Goal: Find specific page/section

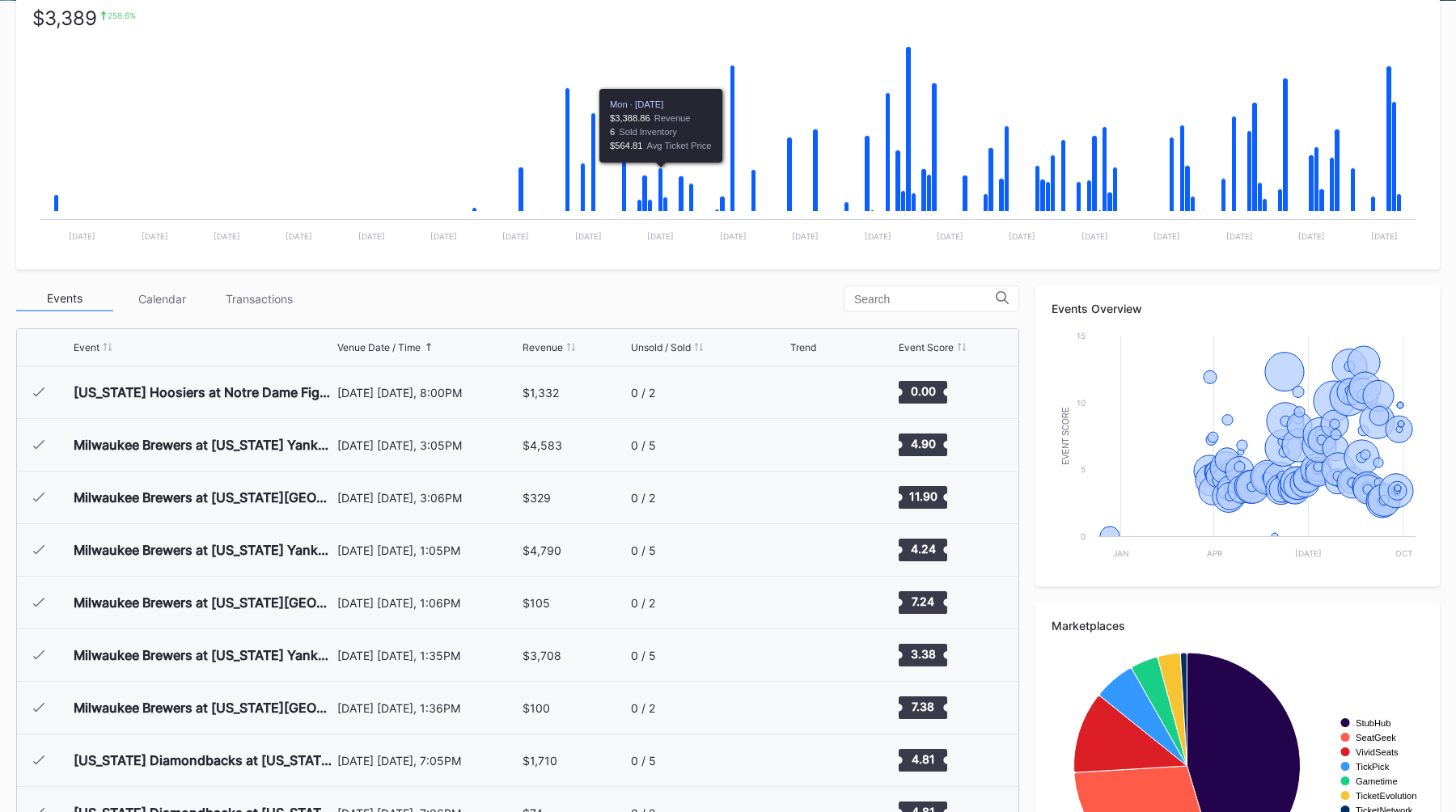
scroll to position [6415, 0]
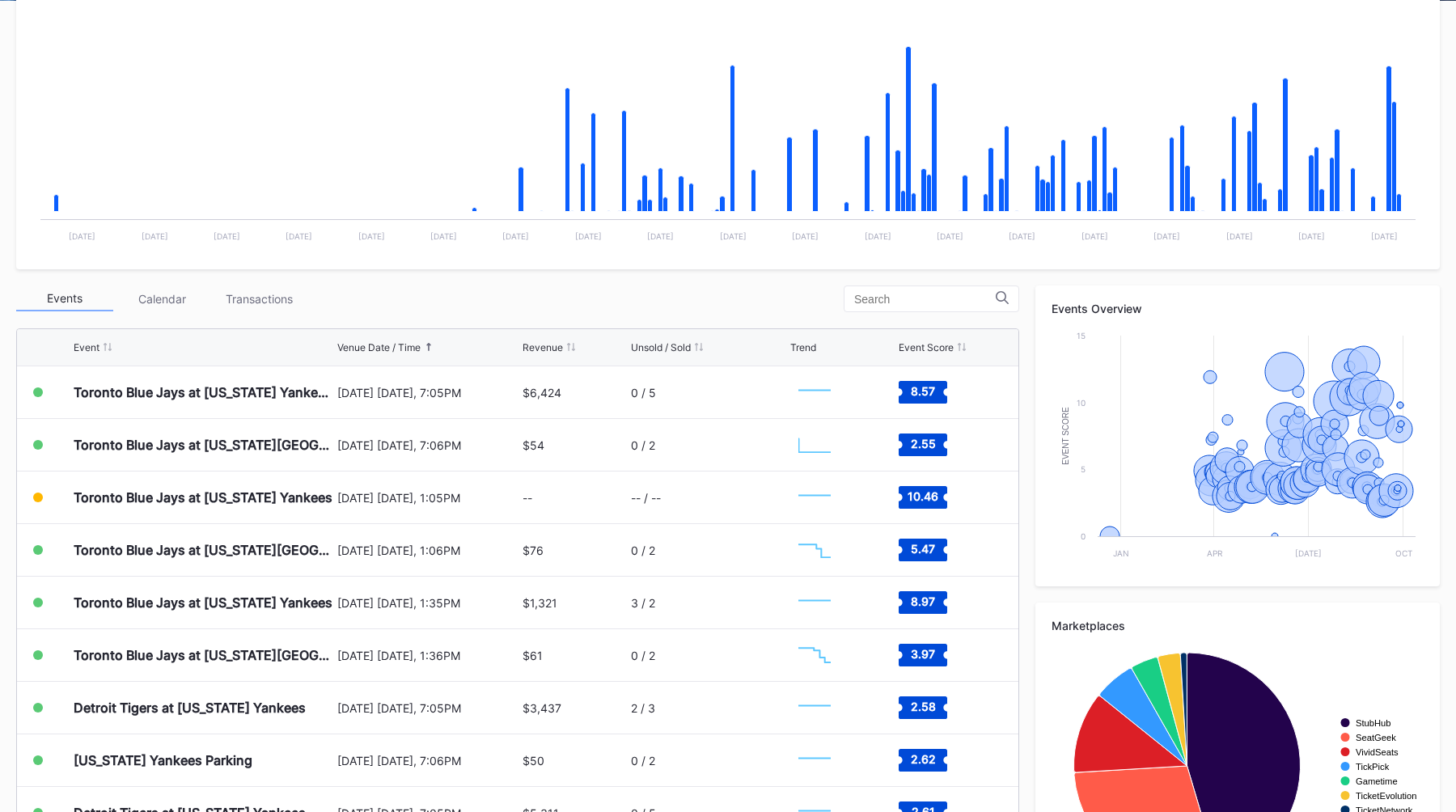
click at [934, 296] on input at bounding box center [924, 299] width 142 height 13
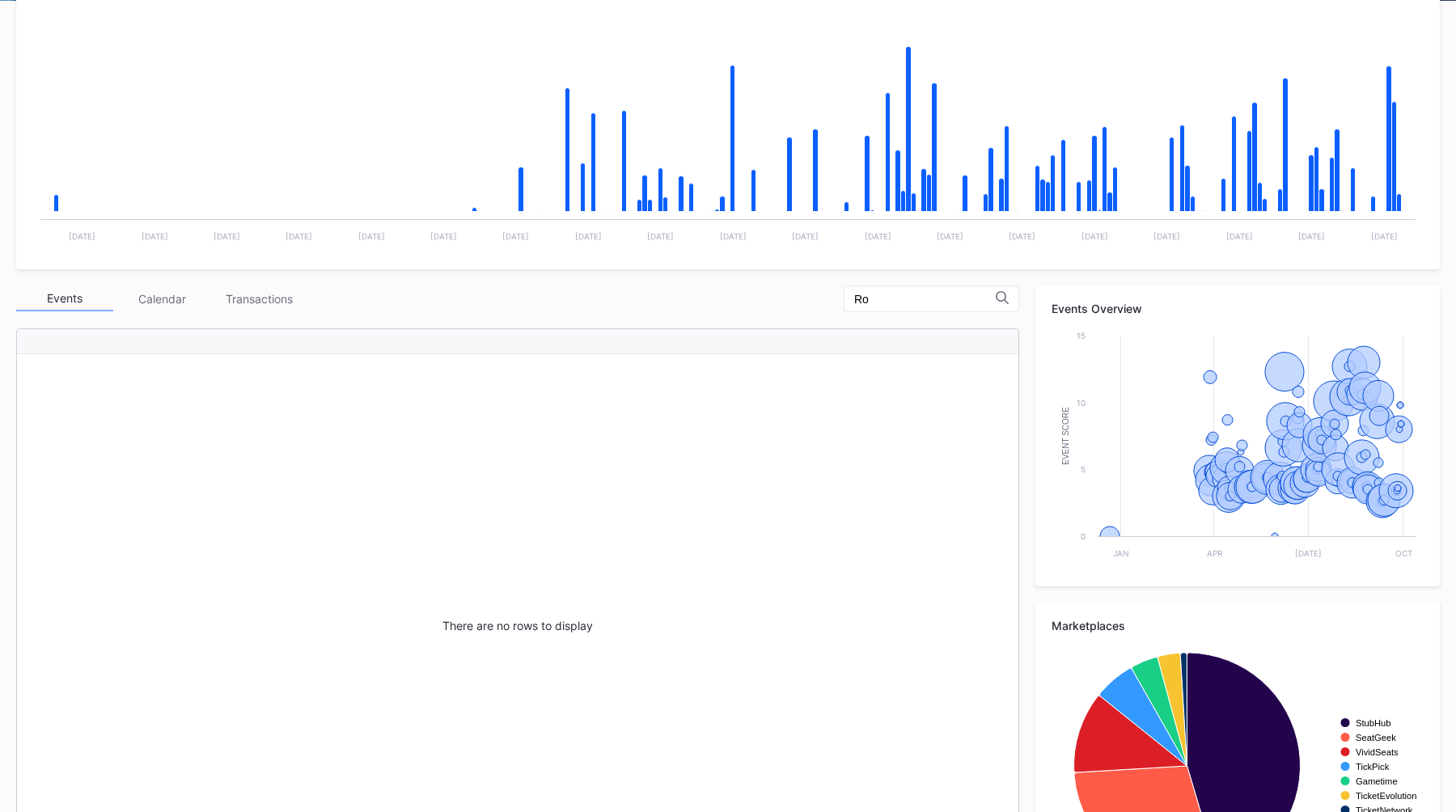
type input "R"
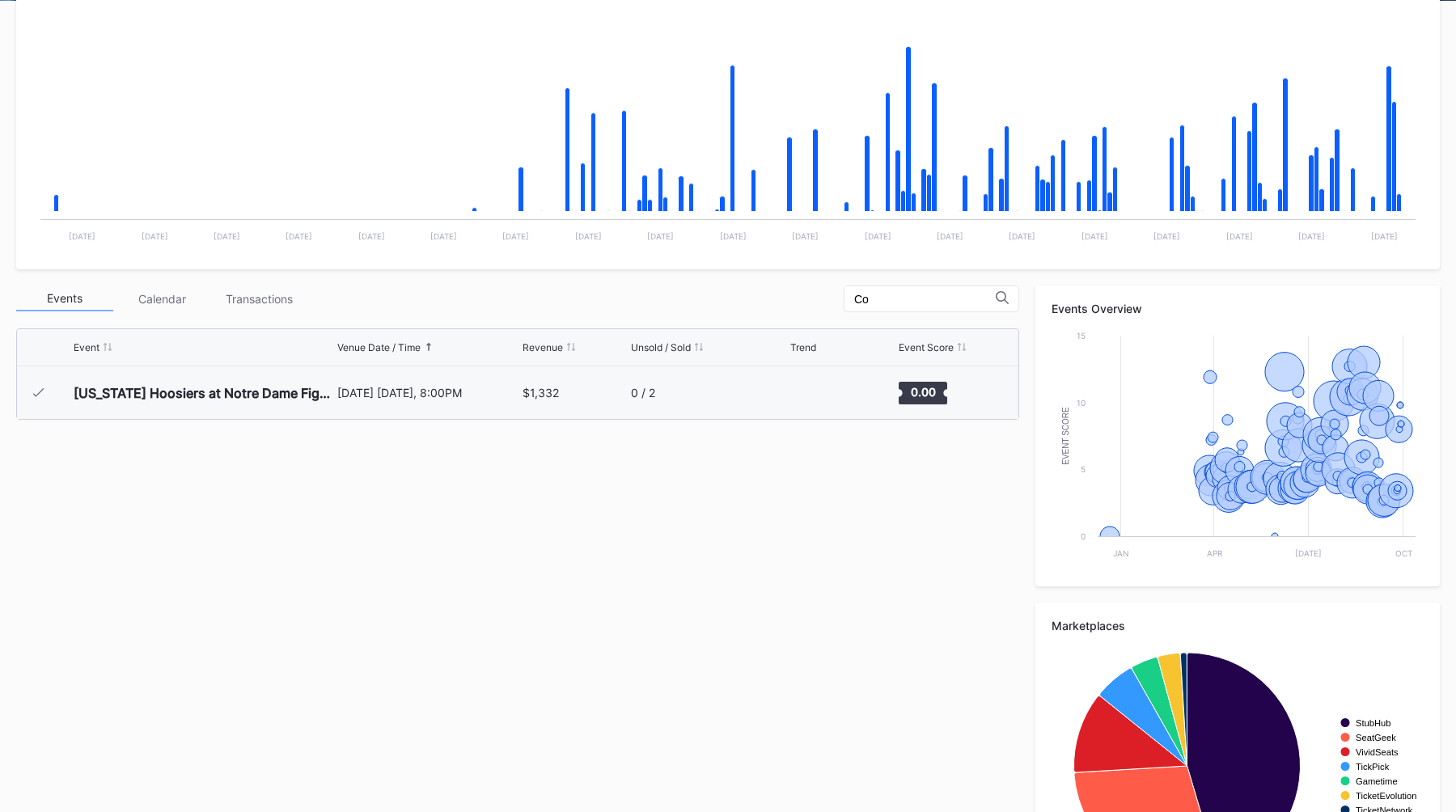
type input "C"
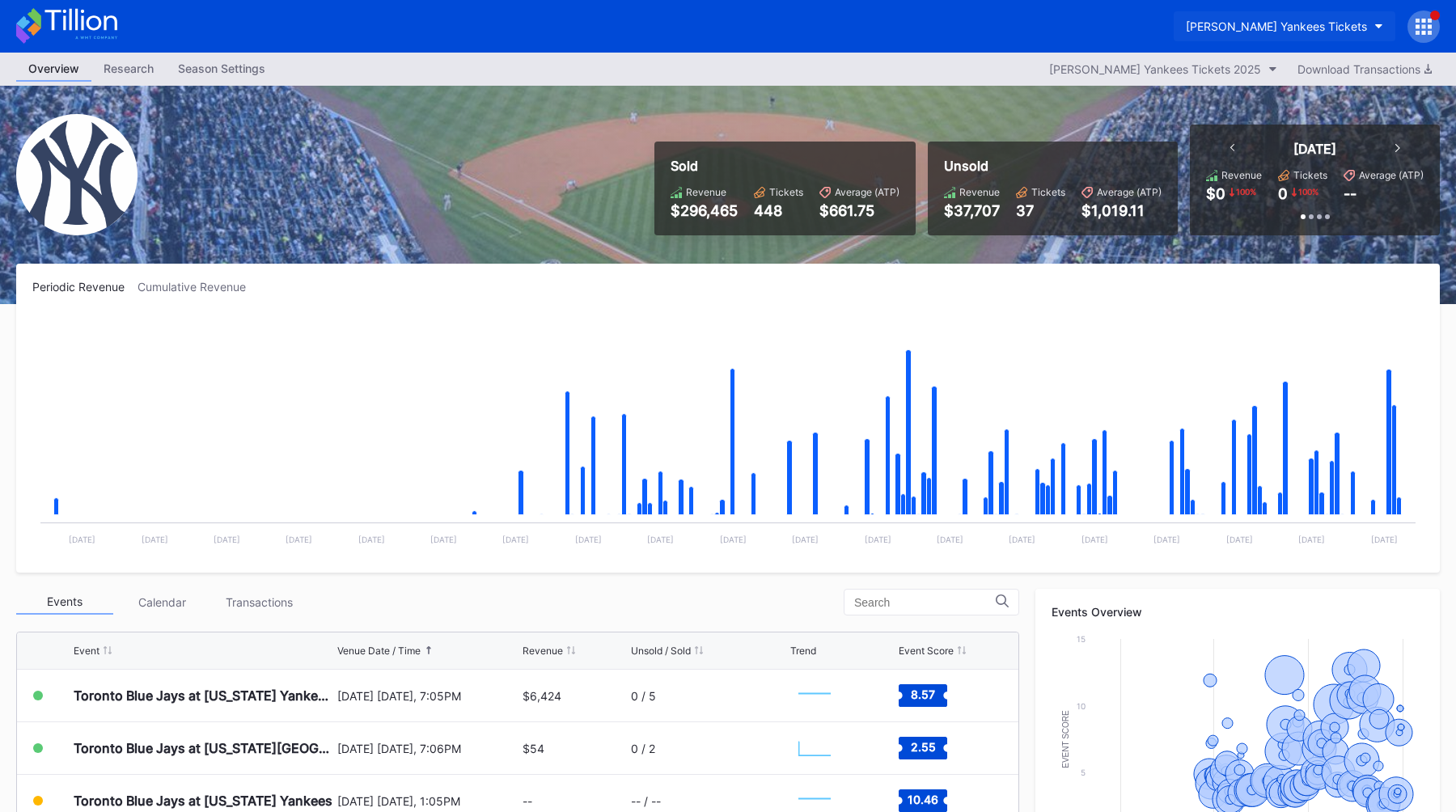
click at [1307, 24] on div "[PERSON_NAME] Yankees Tickets" at bounding box center [1276, 26] width 181 height 13
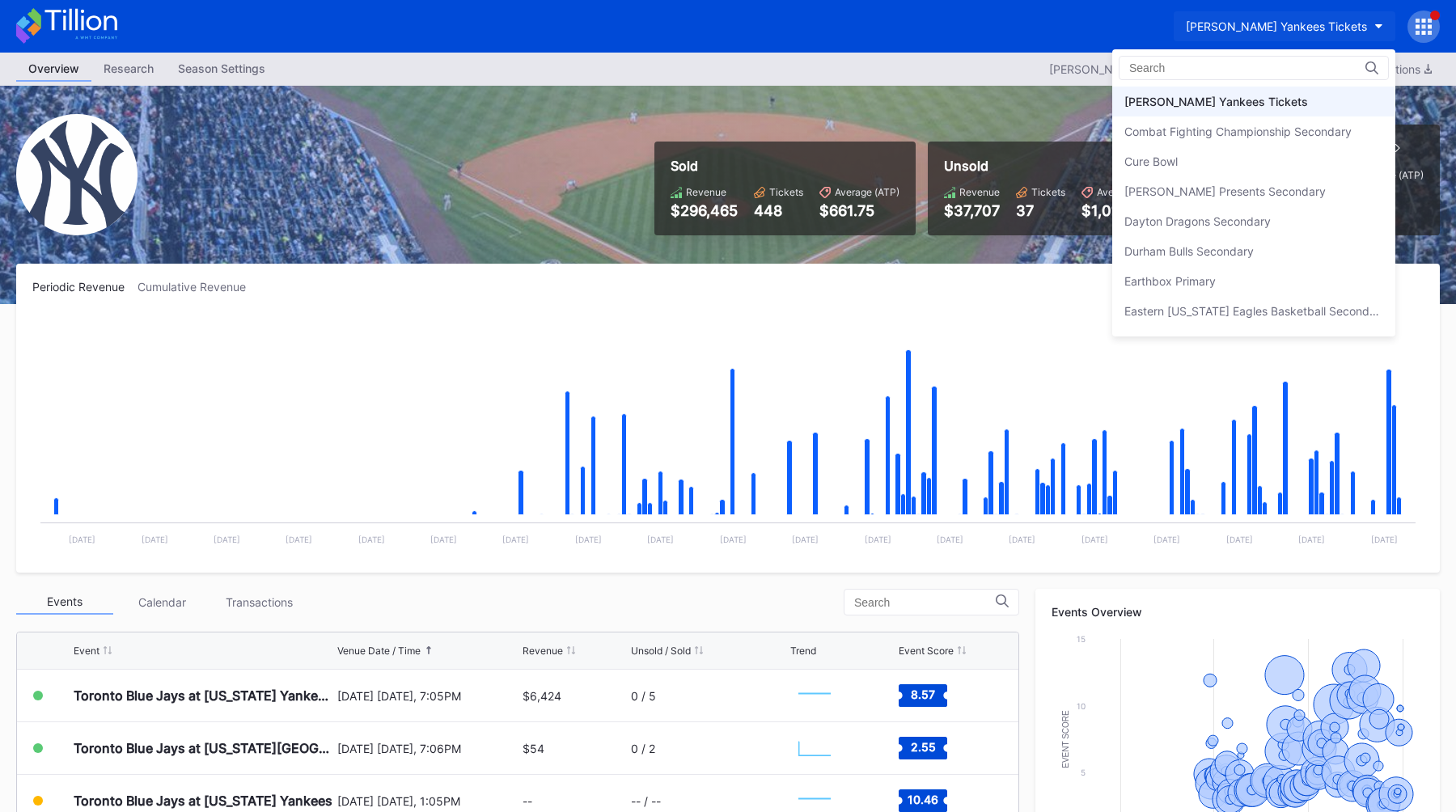
type input "e"
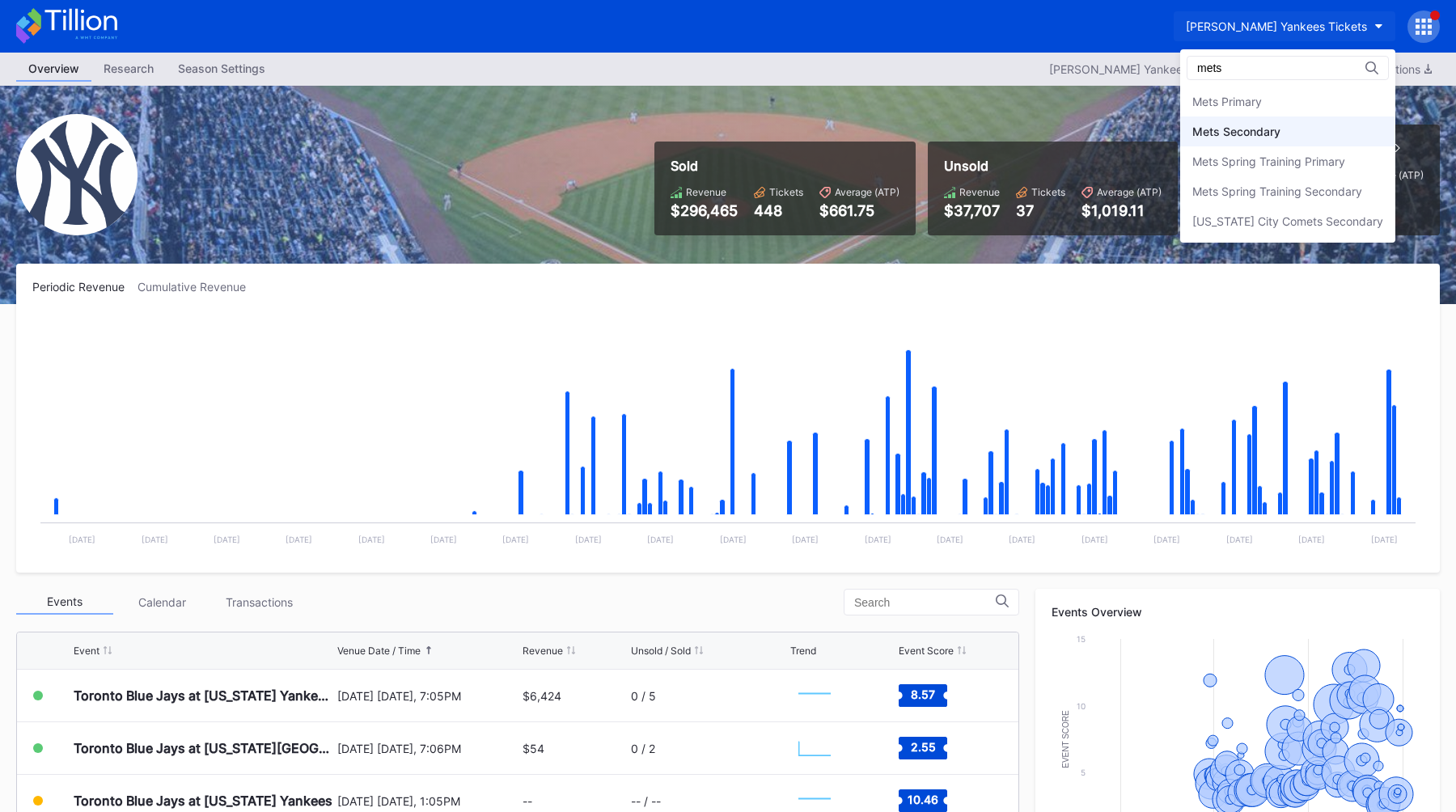
type input "mets"
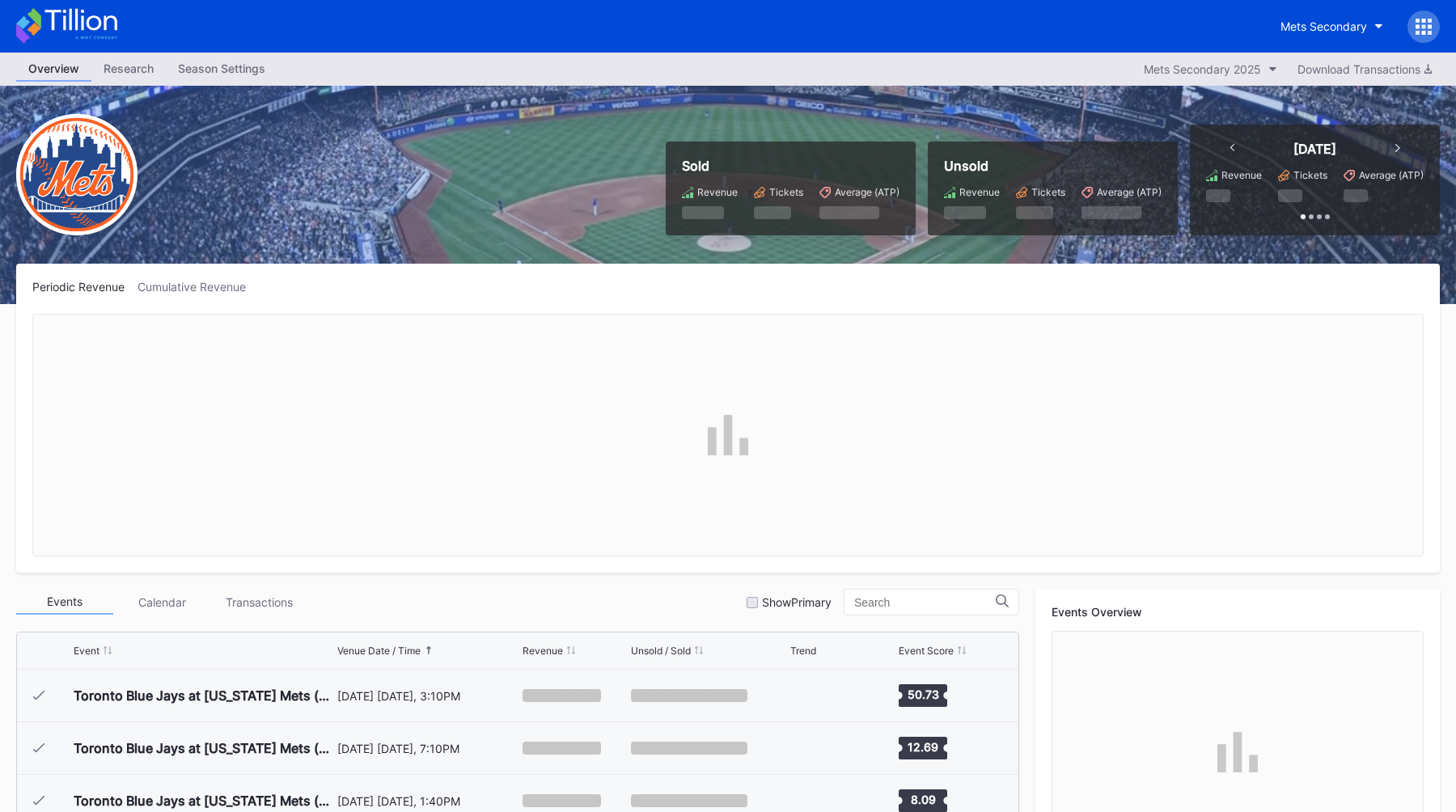
scroll to position [3677, 0]
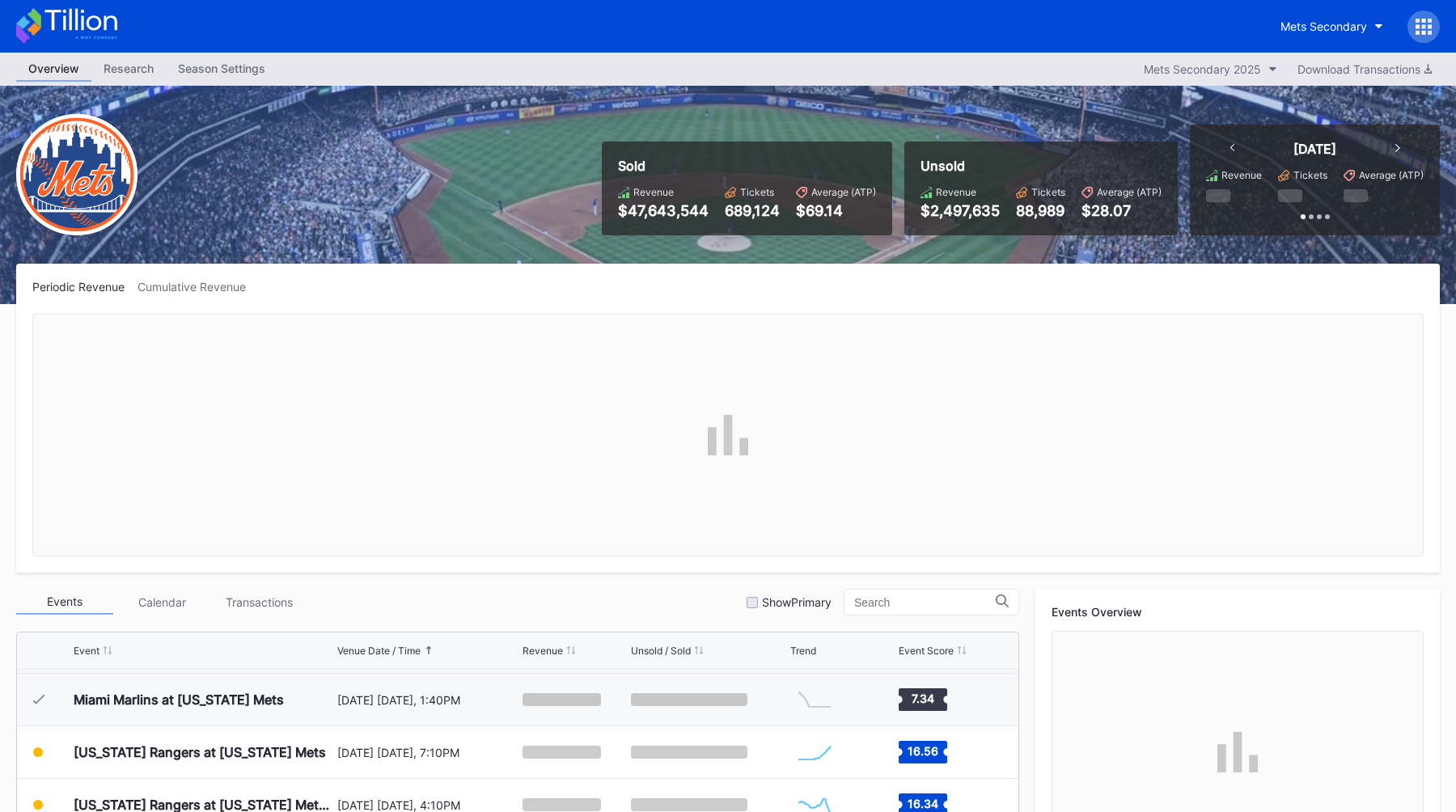
click at [898, 599] on input at bounding box center [924, 602] width 142 height 13
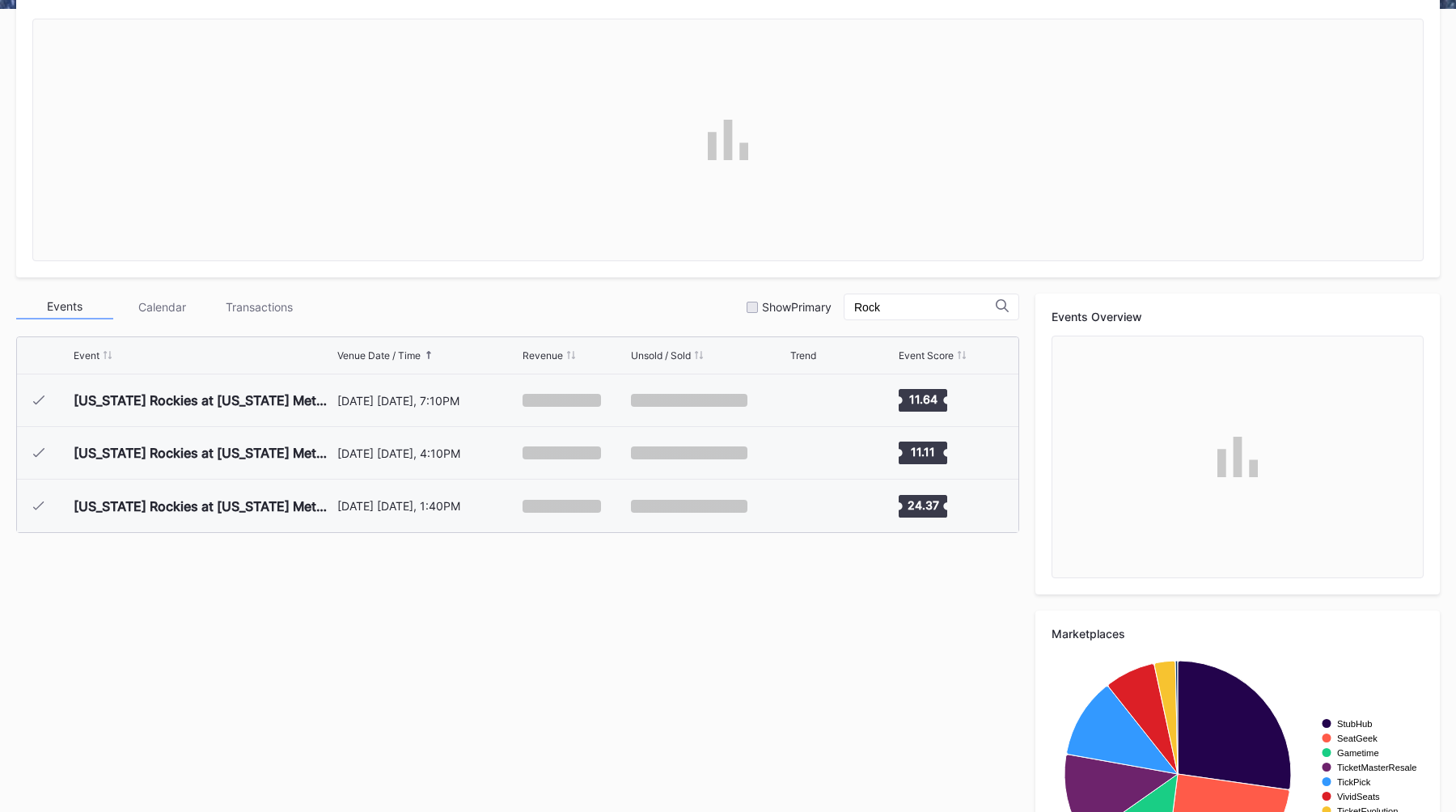
scroll to position [340, 0]
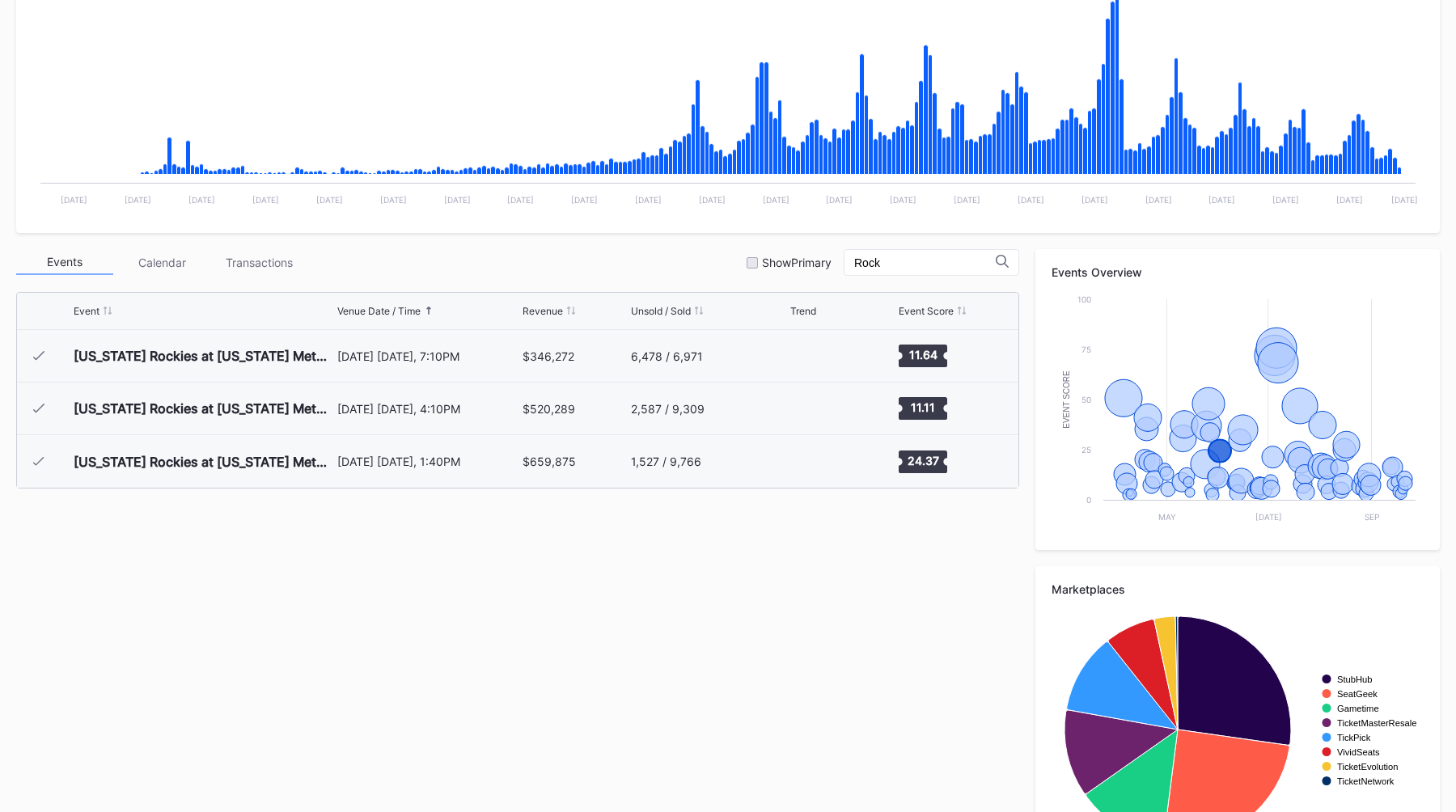
type input "Rock"
click at [610, 573] on div "Events Calendar Transactions Show Primary Rock Event Venue Date / Time Revenue …" at bounding box center [728, 558] width 1424 height 618
